Goal: Information Seeking & Learning: Check status

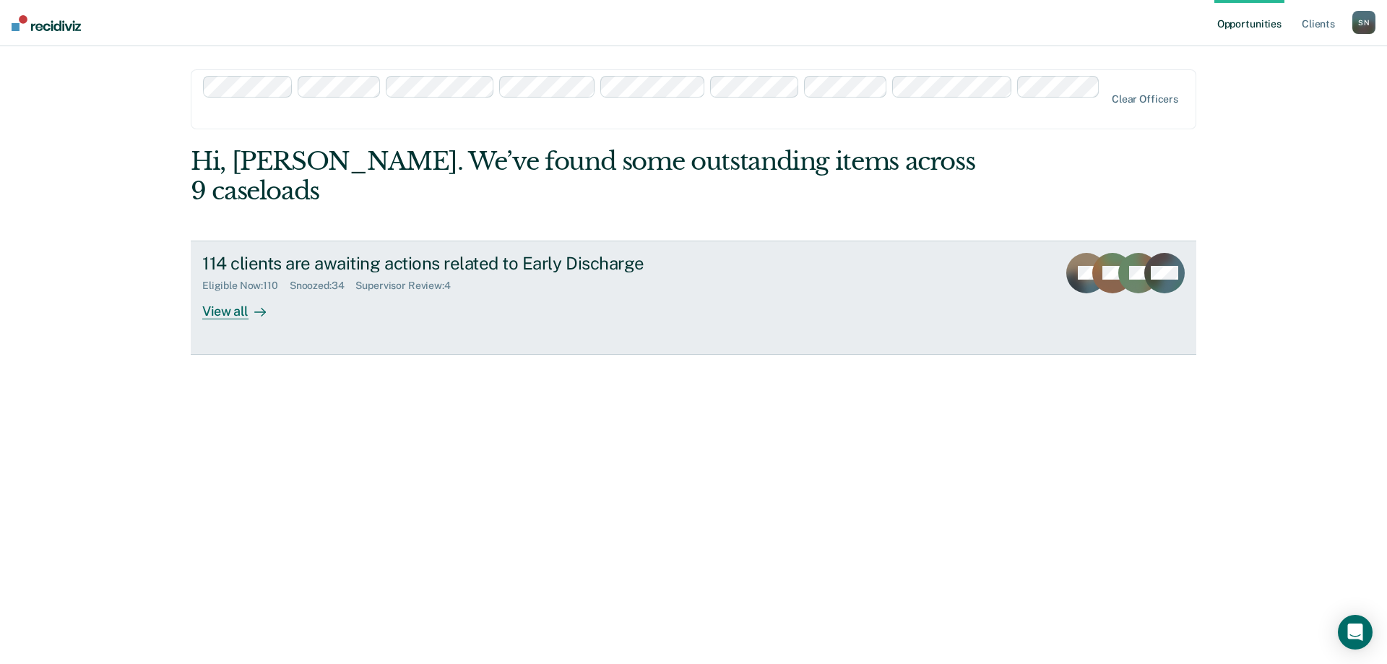
click at [409, 279] on div "Supervisor Review : 4" at bounding box center [408, 285] width 106 height 12
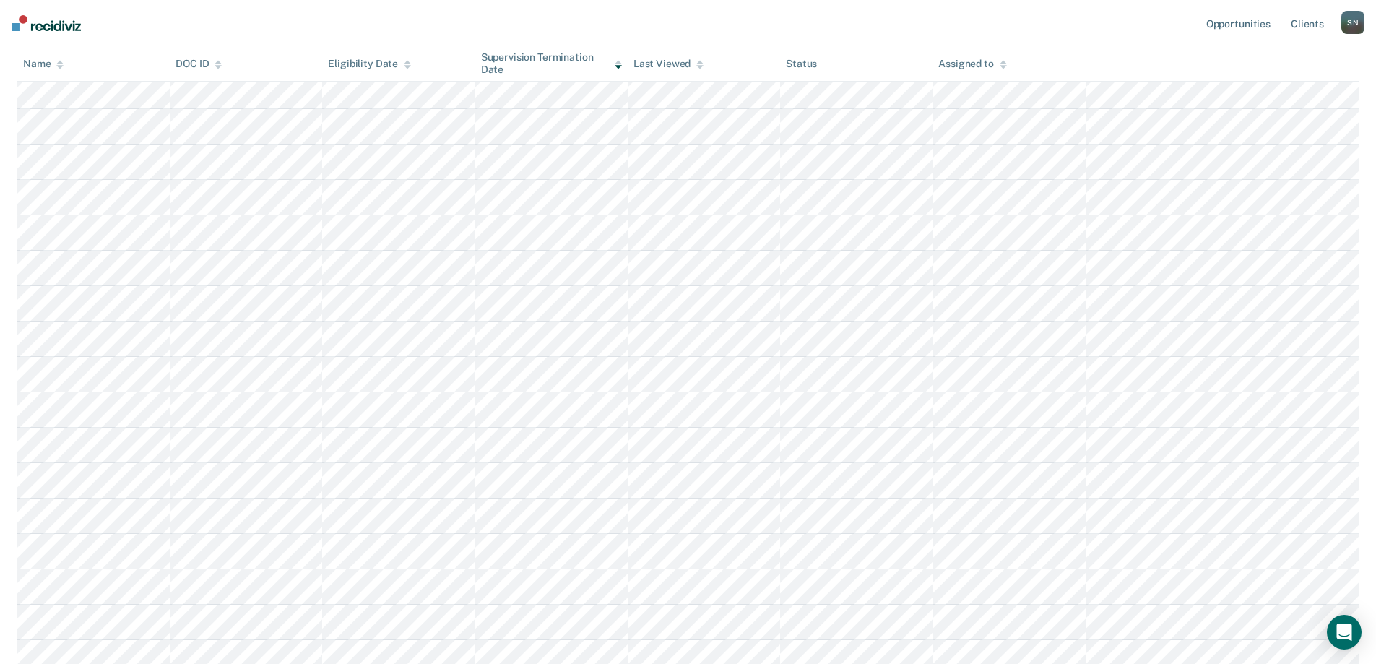
scroll to position [853, 0]
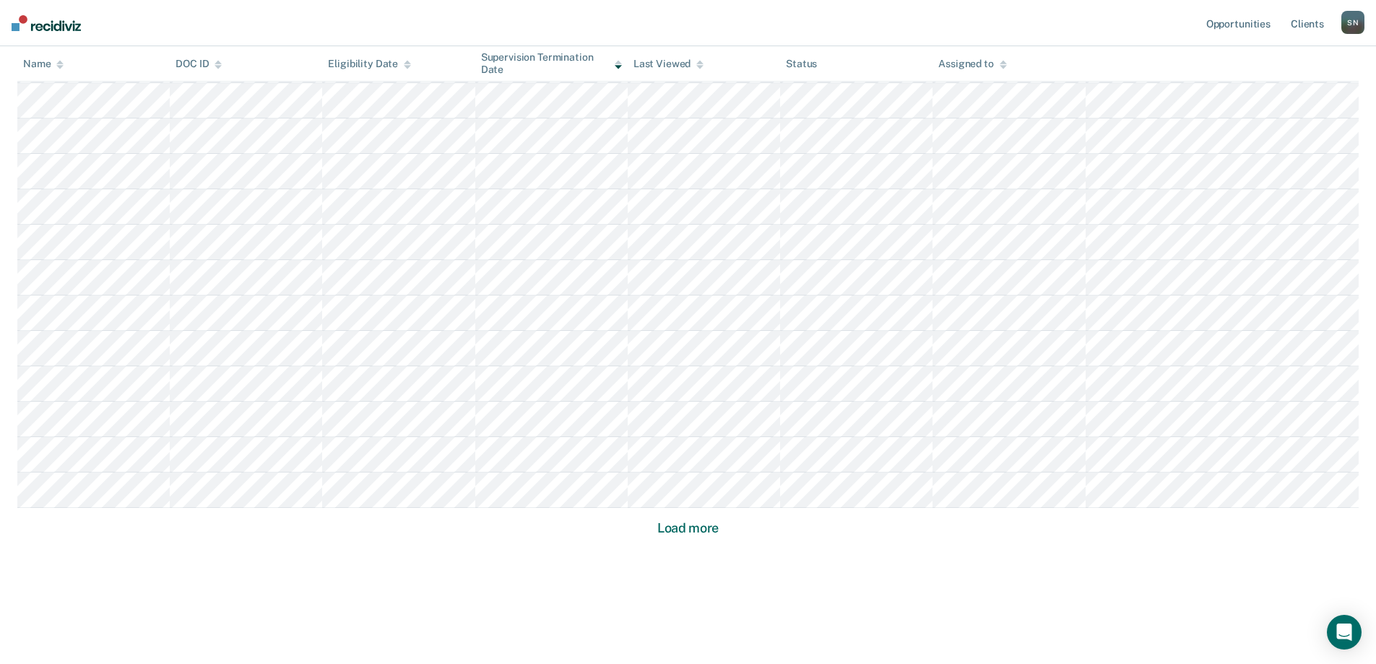
click at [671, 524] on button "Load more" at bounding box center [688, 527] width 70 height 17
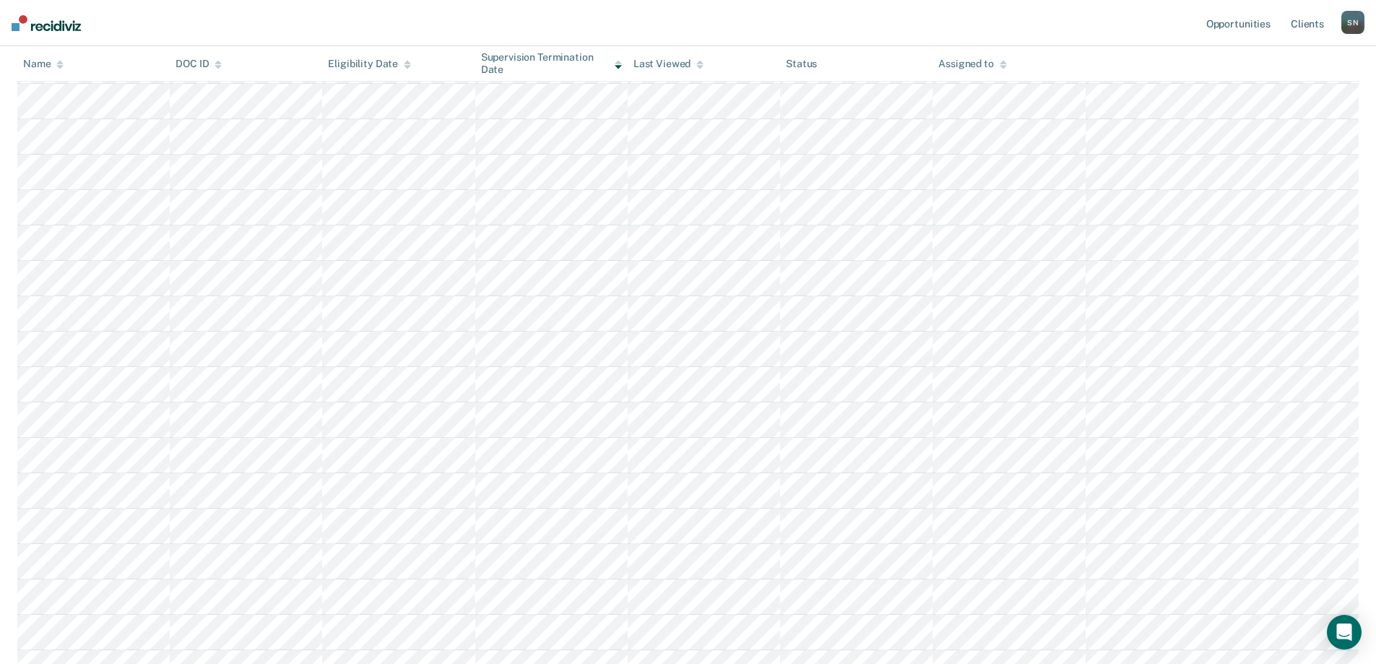
scroll to position [1915, 0]
